Goal: Transaction & Acquisition: Download file/media

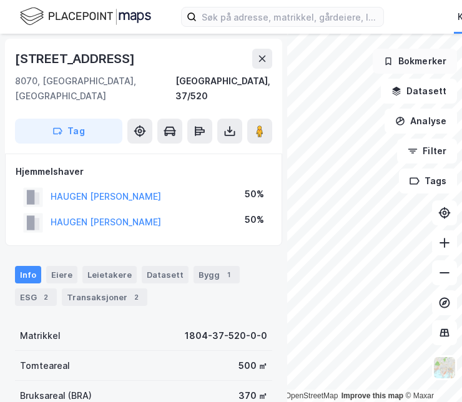
drag, startPoint x: 446, startPoint y: 247, endPoint x: 379, endPoint y: 60, distance: 199.0
click at [379, 60] on button "Bokmerker" at bounding box center [415, 61] width 84 height 25
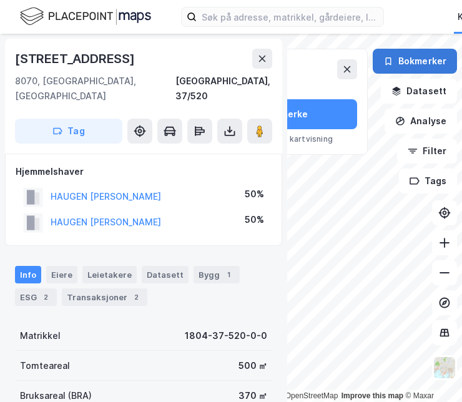
click at [379, 60] on button "Bokmerker" at bounding box center [415, 61] width 84 height 25
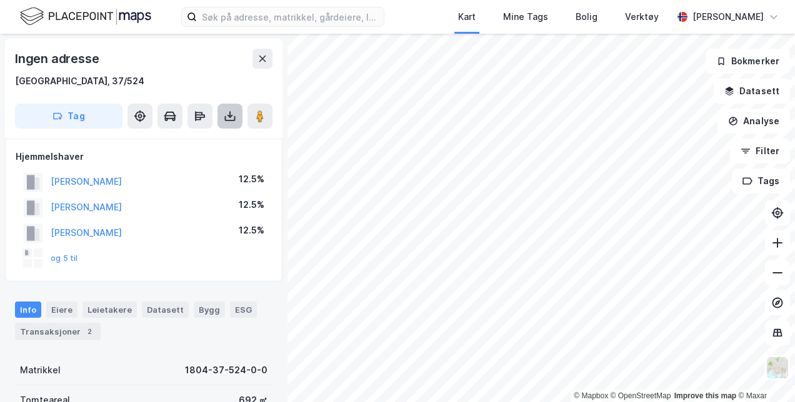
click at [227, 112] on icon at bounding box center [230, 116] width 12 height 12
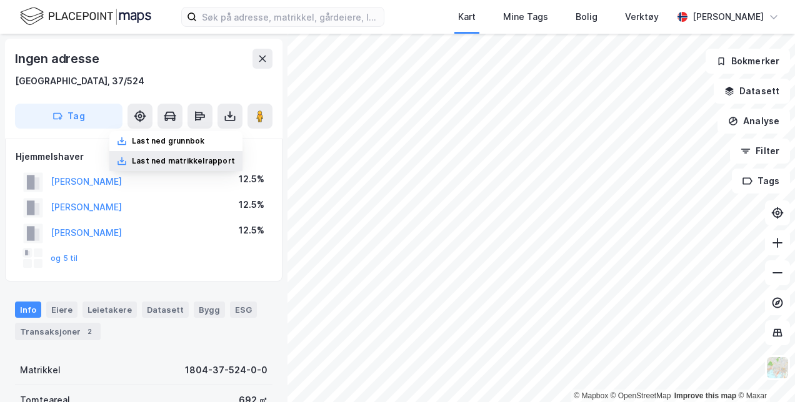
click at [211, 161] on div "Last ned matrikkelrapport" at bounding box center [183, 161] width 103 height 10
